Goal: Communication & Community: Answer question/provide support

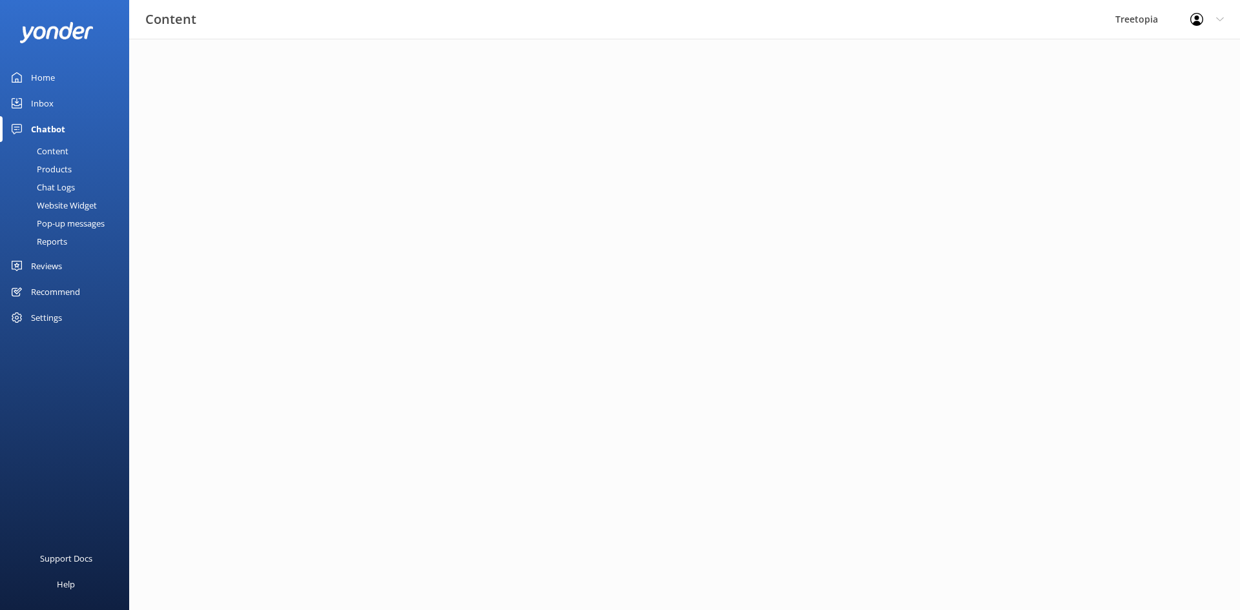
click at [49, 110] on div "Inbox" at bounding box center [42, 103] width 23 height 26
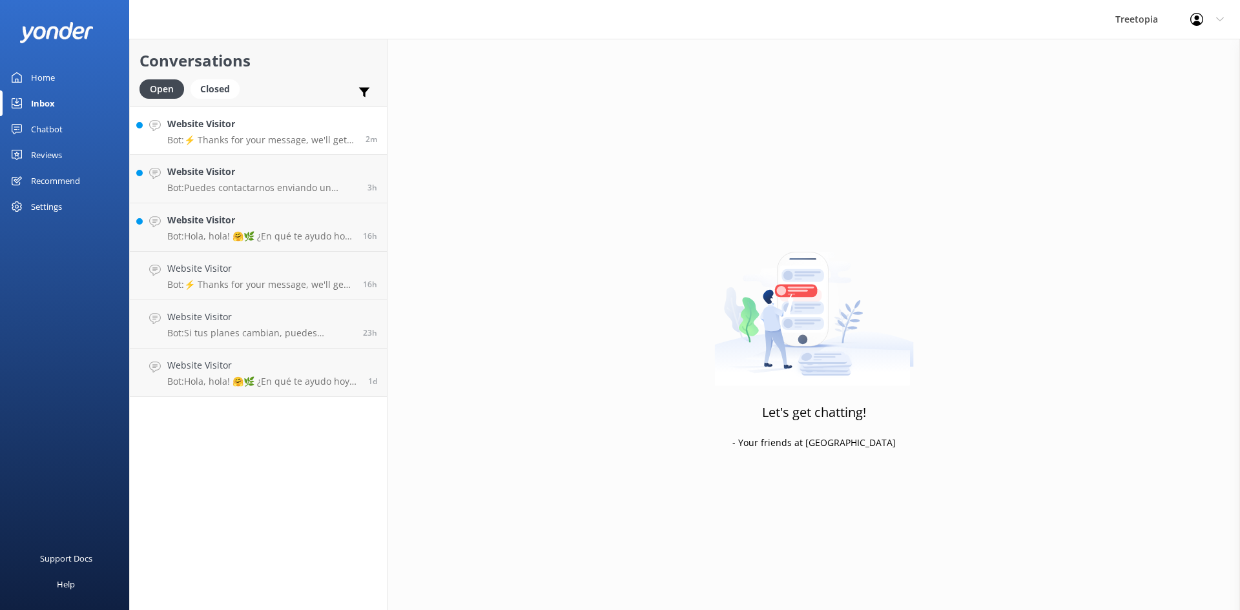
click at [235, 152] on link "Website Visitor Bot: ⚡ Thanks for your message, we'll get back to you as soon a…" at bounding box center [258, 131] width 257 height 48
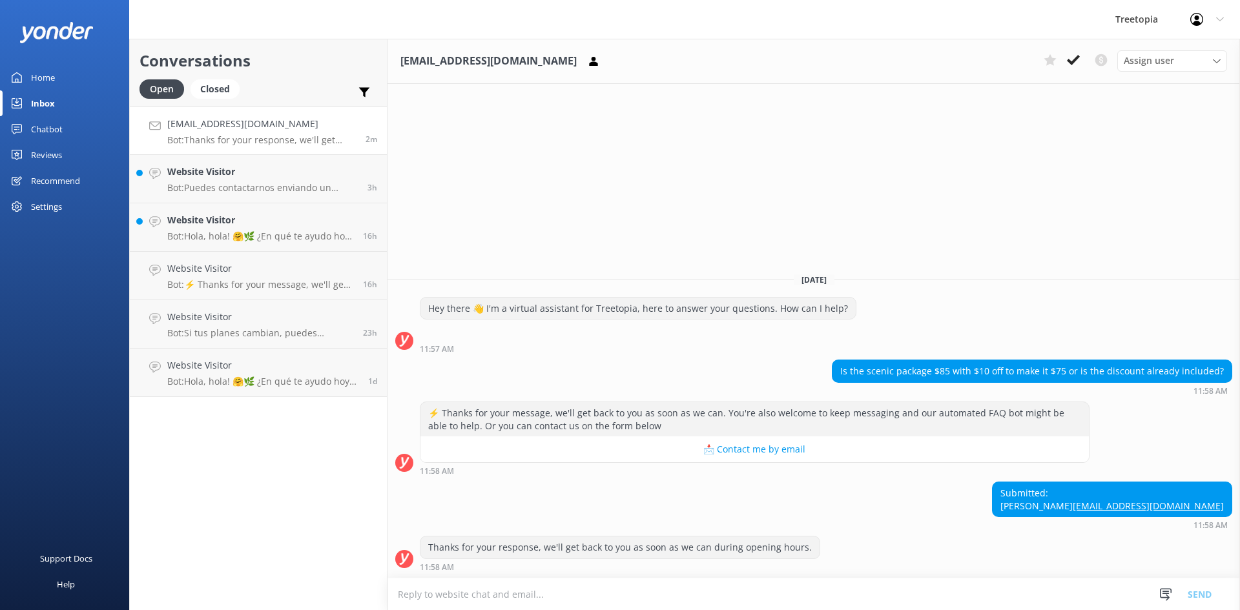
click at [580, 598] on textarea at bounding box center [814, 595] width 853 height 32
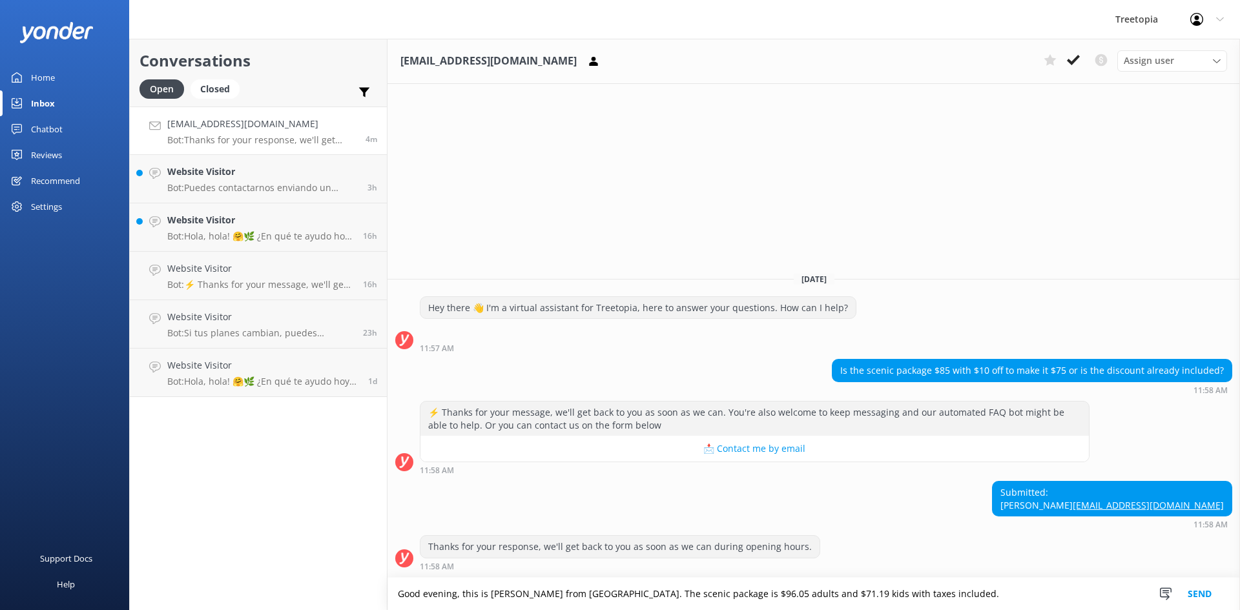
drag, startPoint x: 927, startPoint y: 592, endPoint x: 614, endPoint y: 605, distance: 313.5
click at [614, 605] on textarea "Good evening, this is [PERSON_NAME] from [GEOGRAPHIC_DATA]. The scenic package …" at bounding box center [814, 594] width 853 height 32
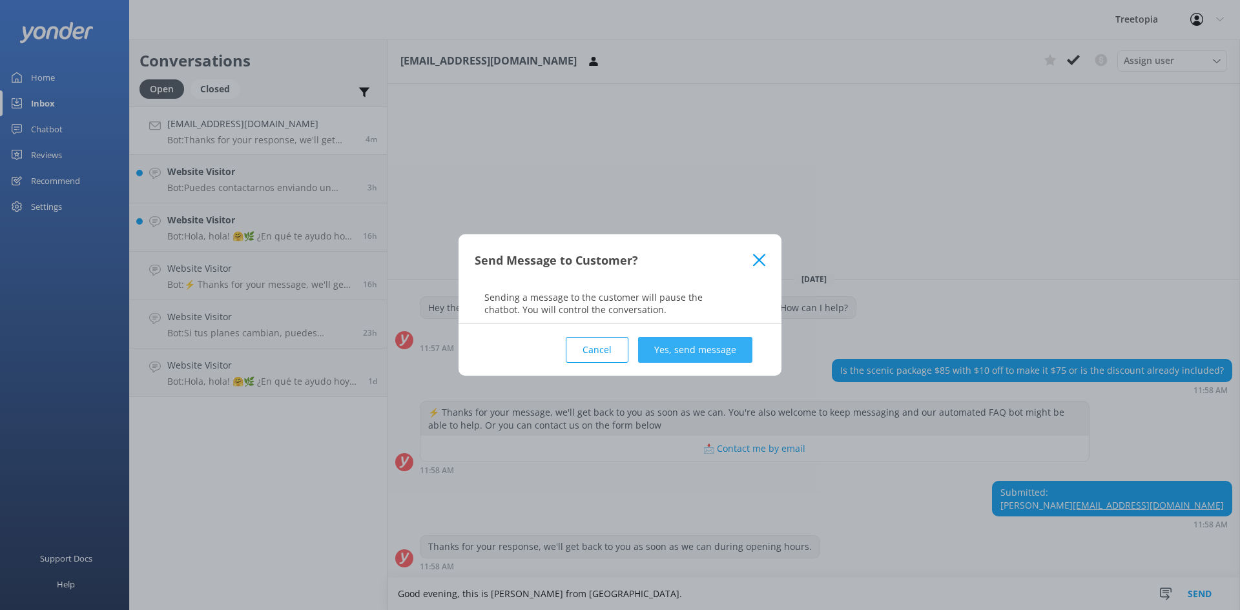
type textarea "Good evening, this is [PERSON_NAME] from [GEOGRAPHIC_DATA]."
click at [710, 353] on button "Yes, send message" at bounding box center [695, 350] width 114 height 26
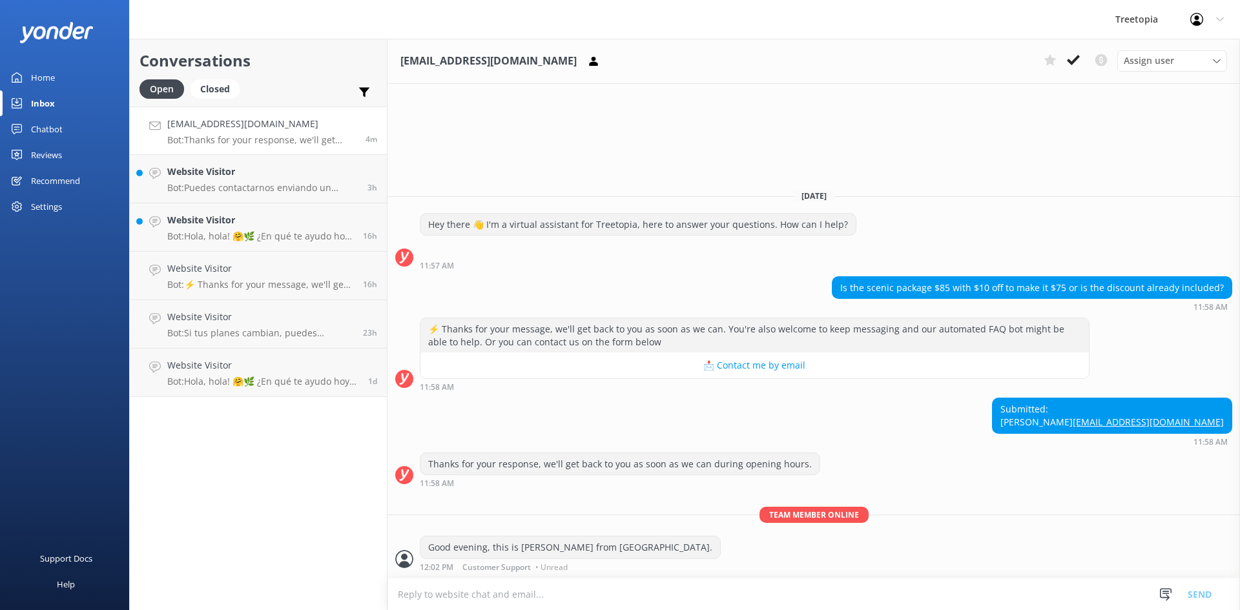
click at [603, 589] on textarea at bounding box center [814, 595] width 853 height 32
paste textarea "The scenic package is $96.05 adults and $71.19 kids with taxes included."
click at [486, 597] on textarea "The scenic package is $96.05 adults and $71.19 kids with taxes included." at bounding box center [814, 594] width 853 height 32
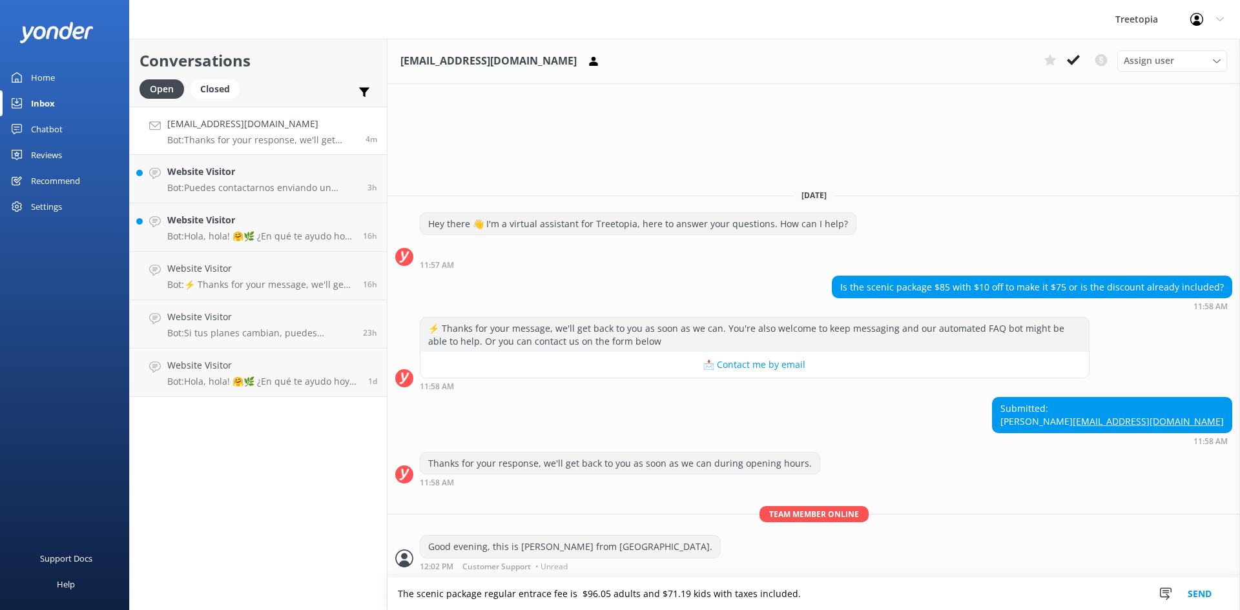
click at [559, 605] on textarea "The scenic package regular entrace fee is $96.05 adults and $71.19 kids with ta…" at bounding box center [814, 594] width 853 height 32
click at [539, 598] on textarea "The scenic package regular entrace fee is $96.05 adults and $71.19 kids with ta…" at bounding box center [814, 594] width 853 height 32
click at [536, 599] on textarea "The scenic package regular entrace fee is $96.05 adults and $71.19 kids with ta…" at bounding box center [814, 594] width 853 height 32
click at [1066, 600] on textarea "The scenic package regular entrance fee is $96.05 adults and $71.19 kids with t…" at bounding box center [814, 594] width 853 height 32
type textarea "The scenic package regular entrance fee is $96.05 adults and $71.19 kids with t…"
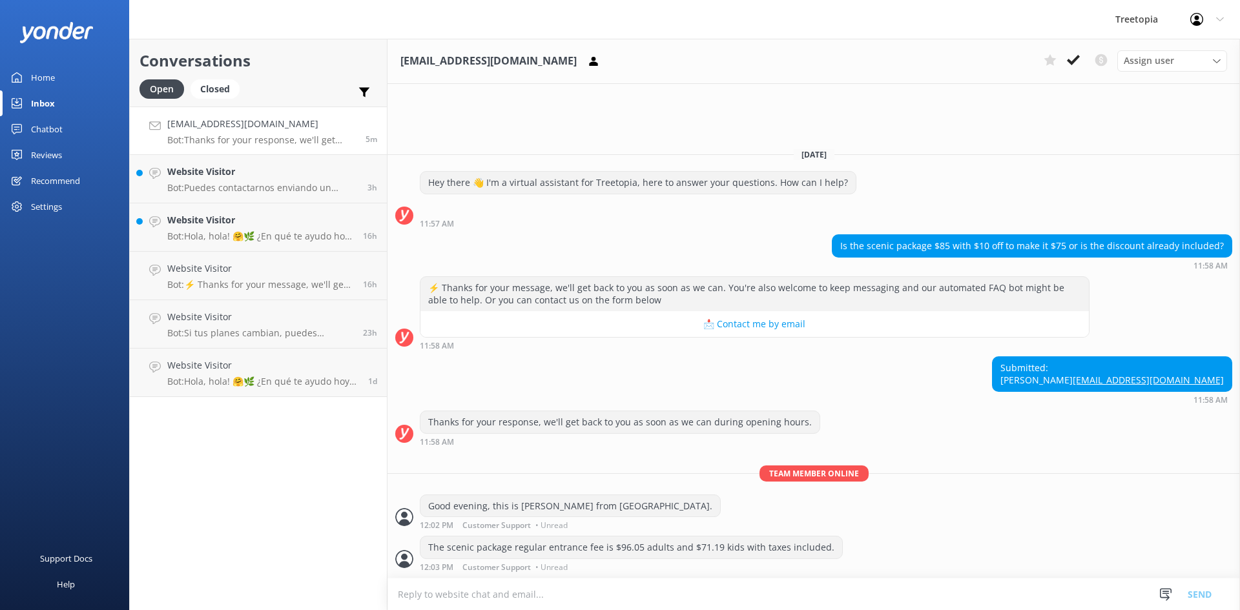
click at [514, 592] on textarea at bounding box center [814, 595] width 853 height 32
click at [522, 597] on textarea at bounding box center [814, 595] width 853 height 32
type textarea "W"
click at [544, 588] on textarea at bounding box center [814, 595] width 853 height 32
click at [663, 595] on textarea at bounding box center [814, 595] width 853 height 32
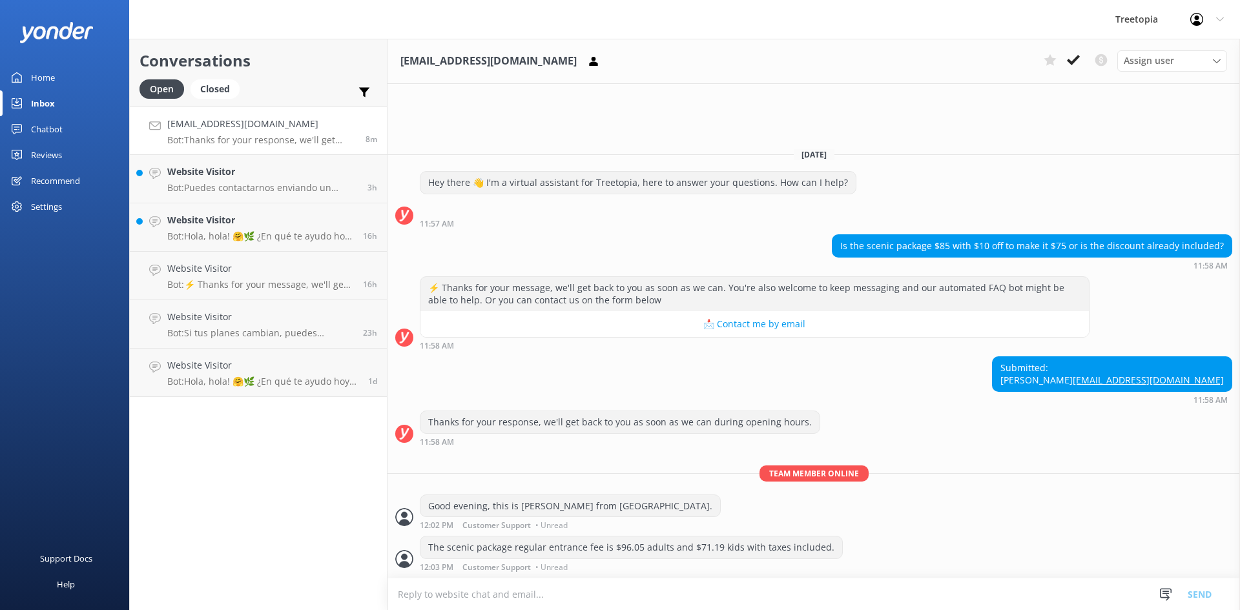
paste textarea "With the 10% discount, it would be $86.45 and $64.07."
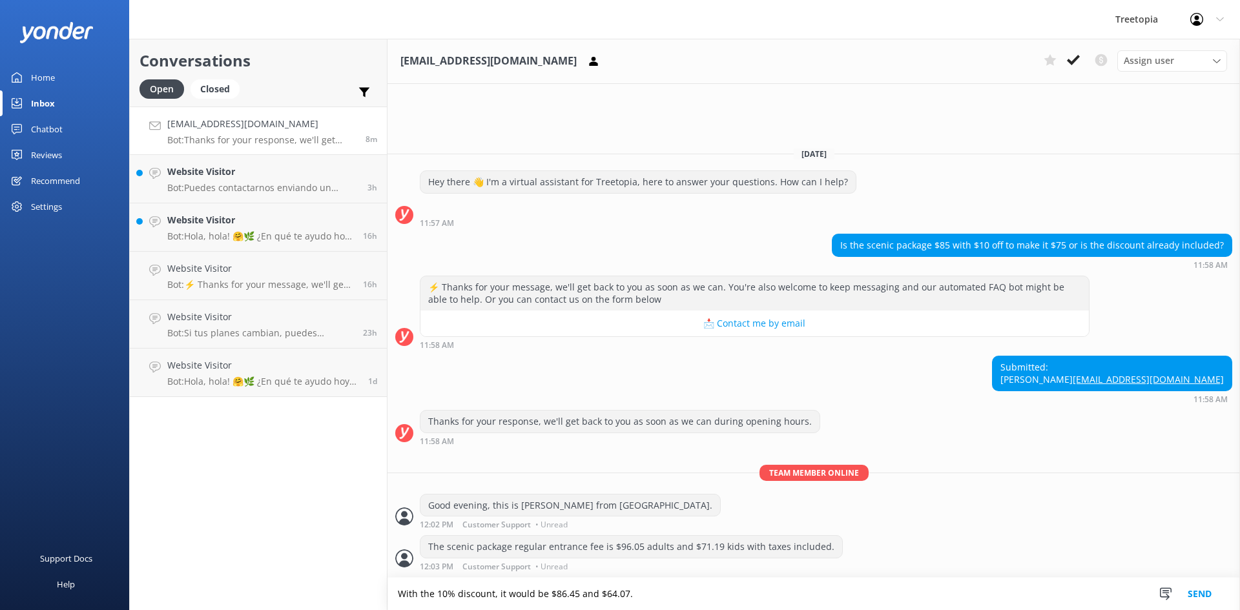
type textarea "With the 10% discount, it would be $86.45 and $64.07."
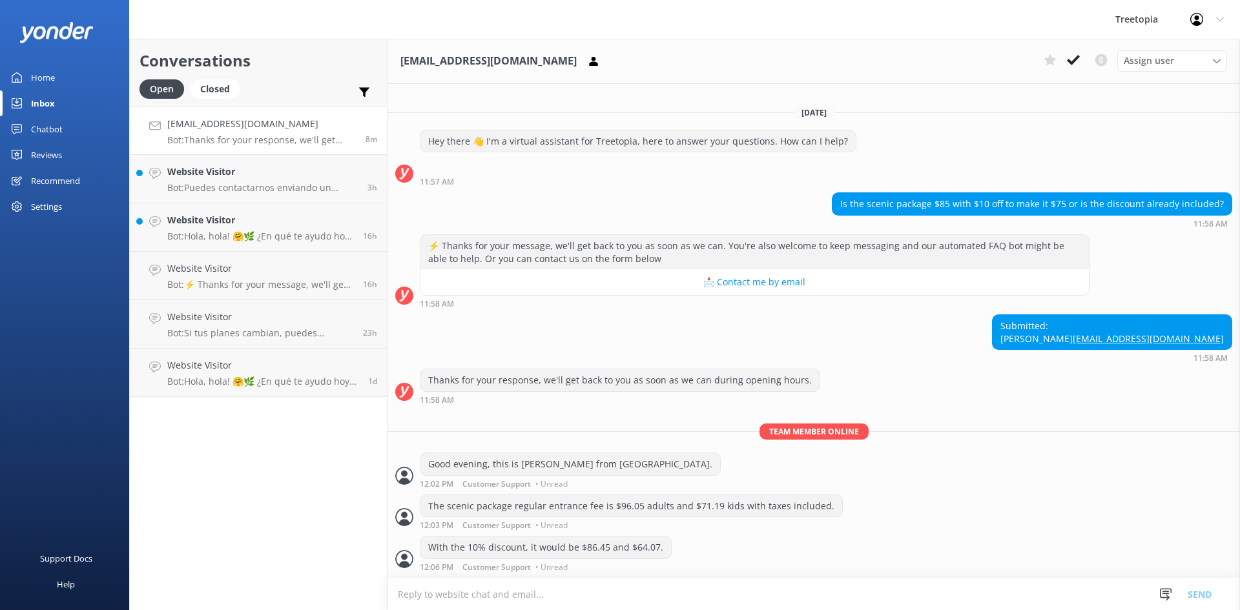
scroll to position [1, 0]
click at [241, 177] on h4 "Website Visitor" at bounding box center [262, 172] width 191 height 14
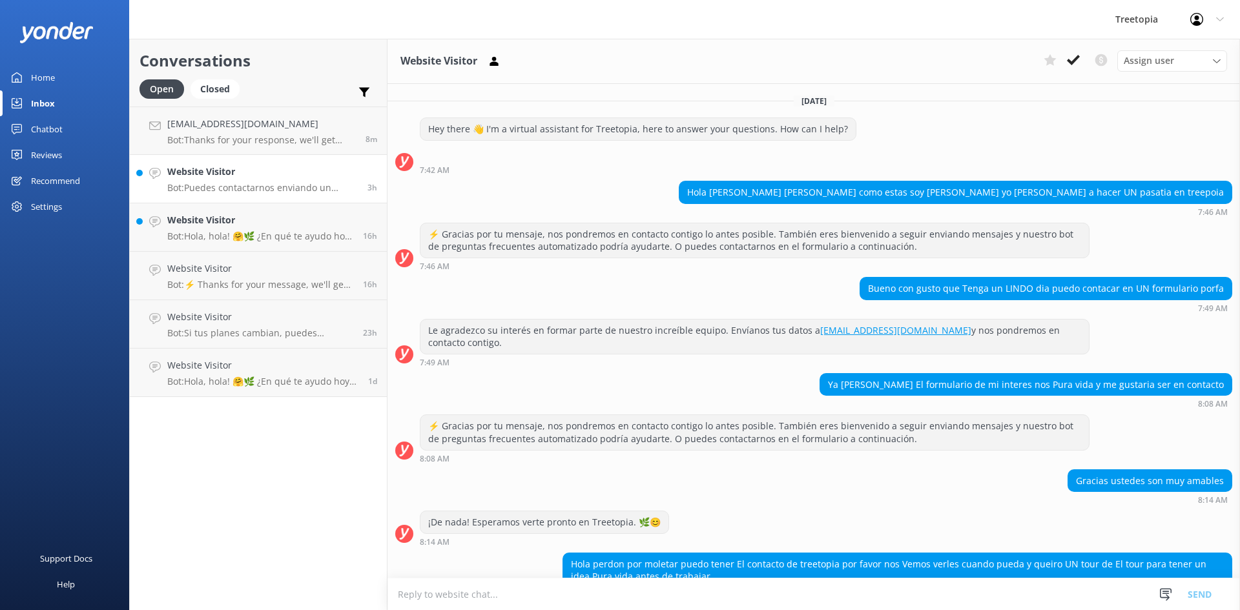
scroll to position [83, 0]
